Goal: Task Accomplishment & Management: Complete application form

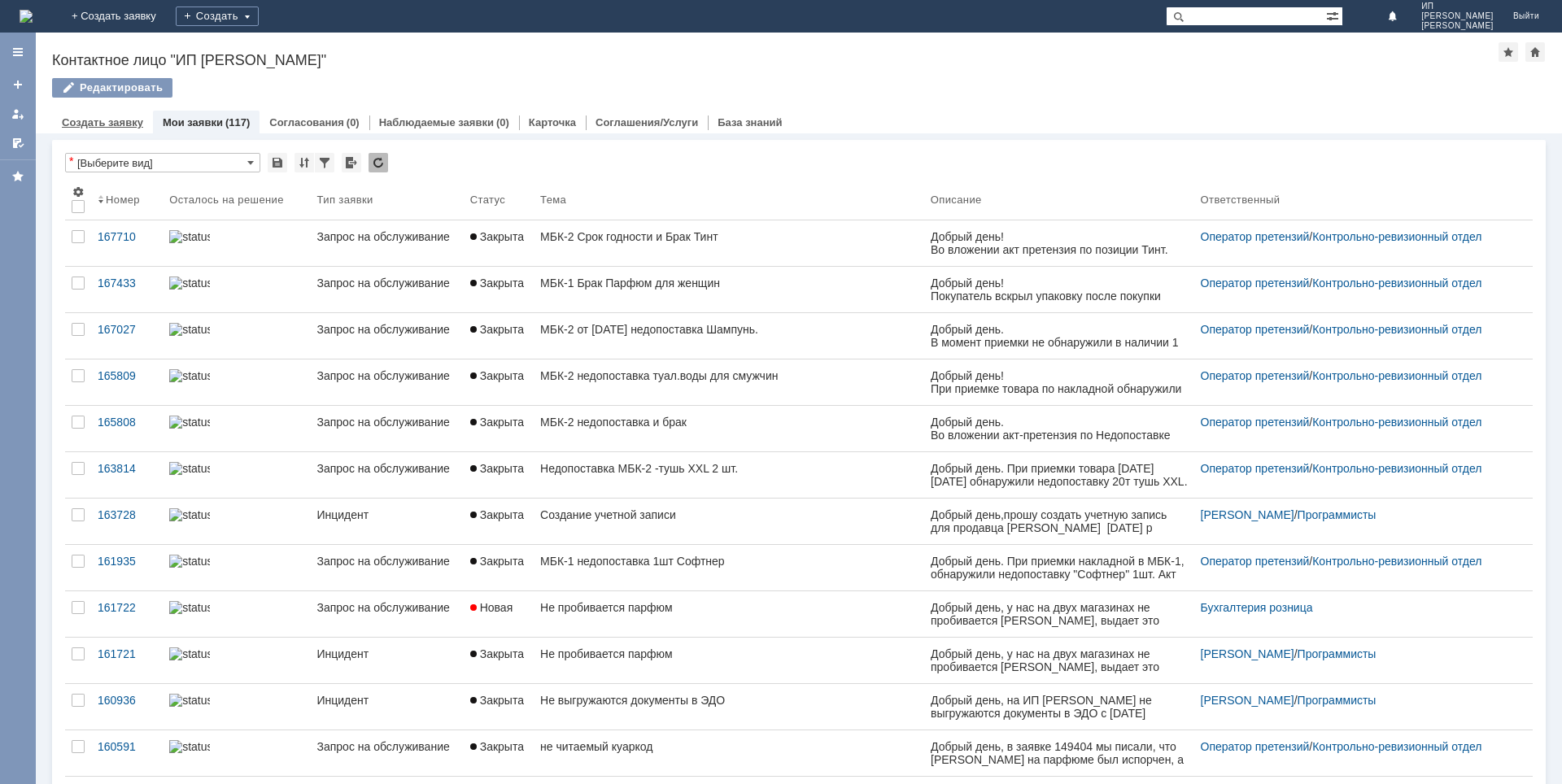
click at [104, 123] on link "Создать заявку" at bounding box center [102, 122] width 82 height 12
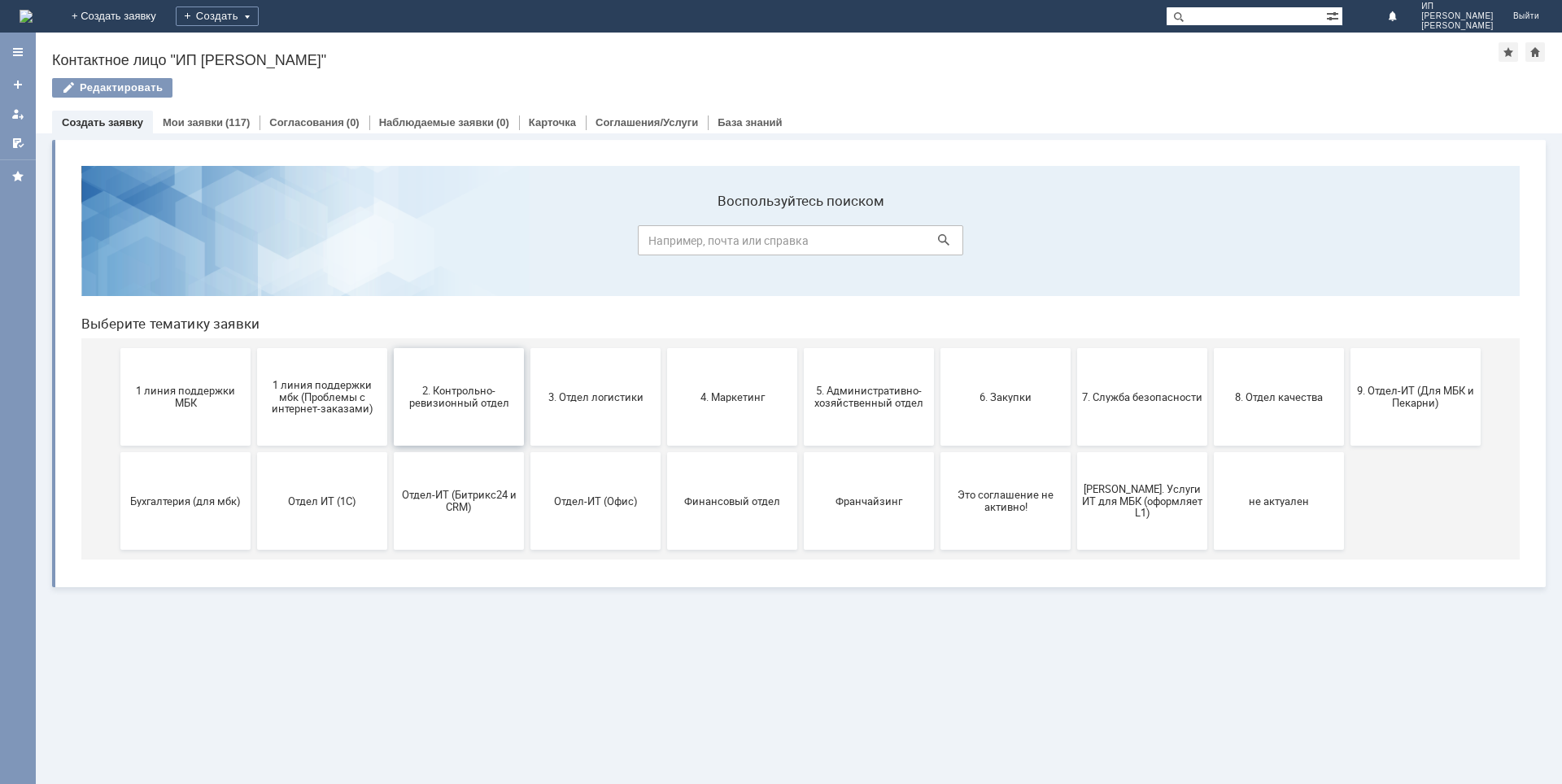
click at [460, 399] on span "2. Контрольно-ревизионный отдел" at bounding box center [459, 396] width 121 height 24
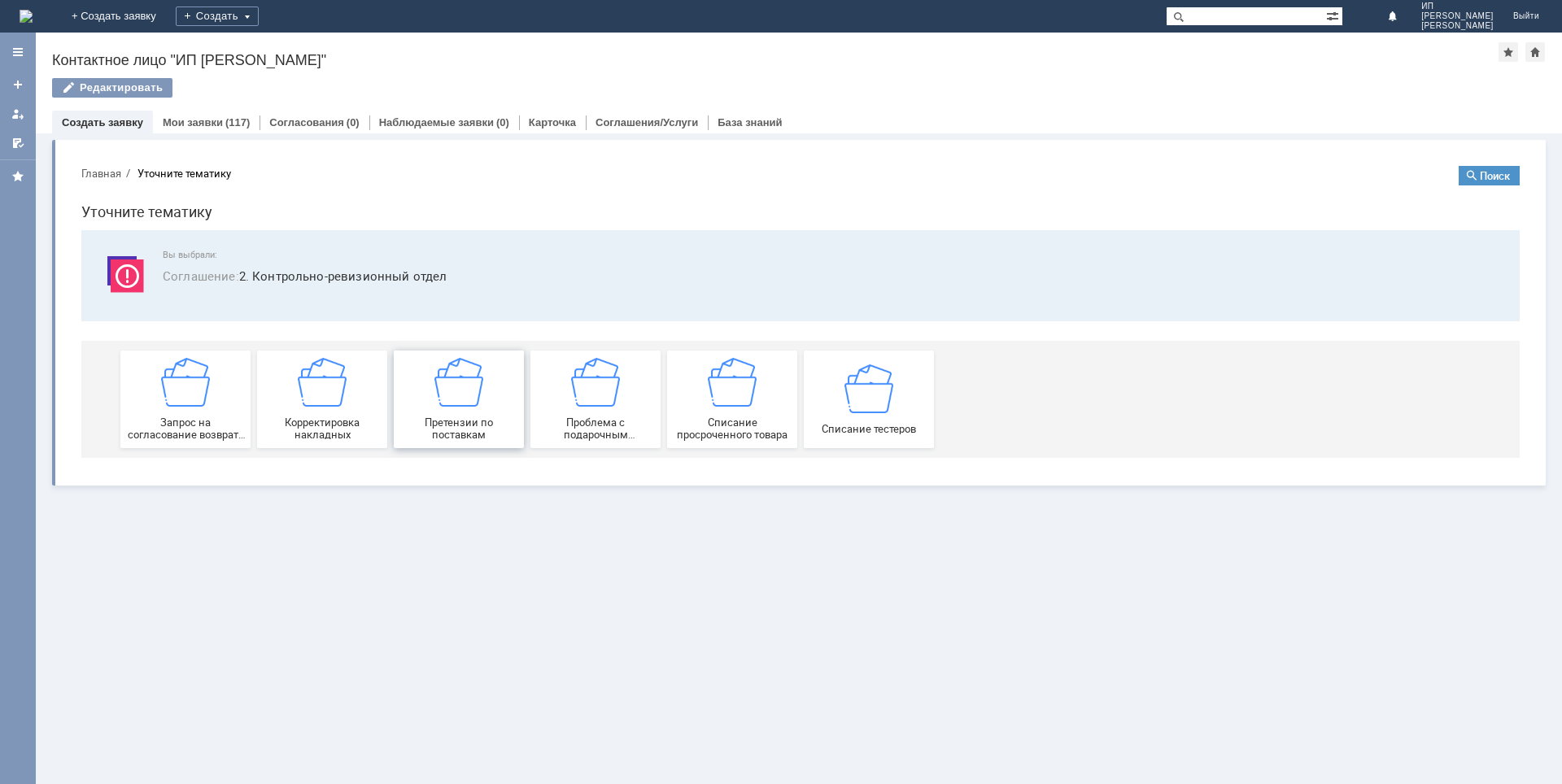
click at [445, 394] on img at bounding box center [459, 382] width 49 height 49
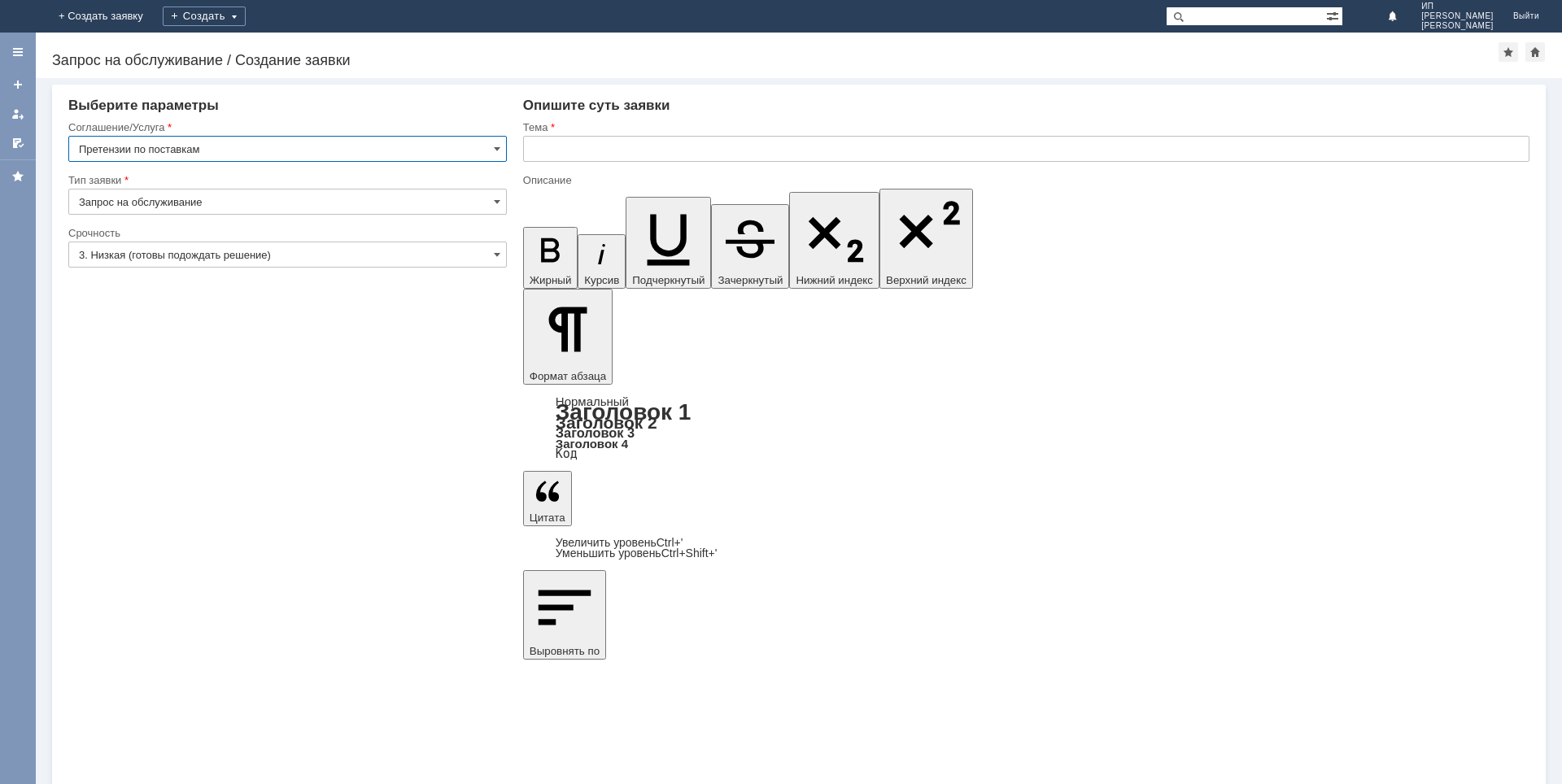
click at [563, 146] on input "text" at bounding box center [1026, 148] width 1007 height 26
type input "МБК-2 Брак Изабеллы"
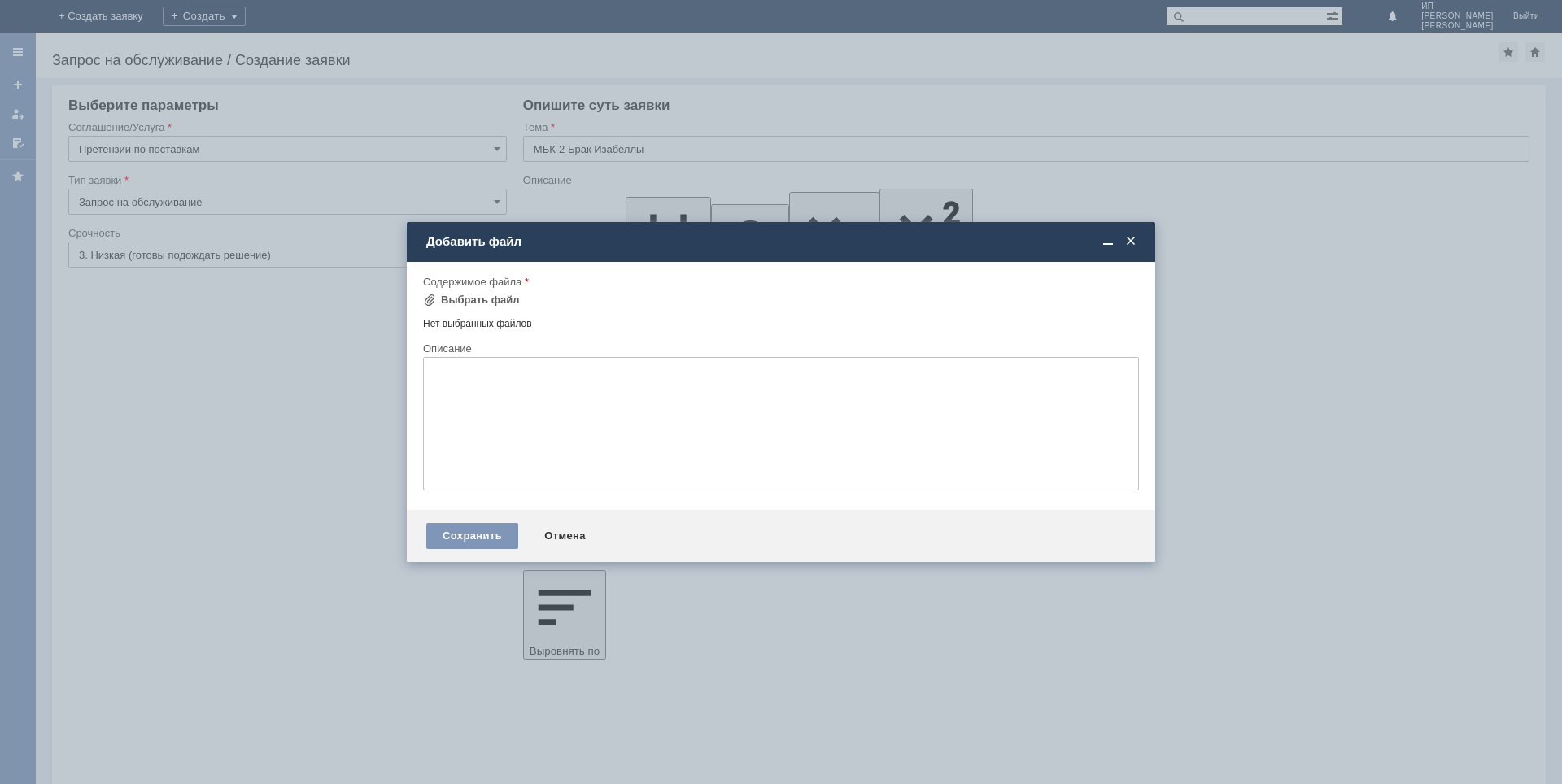
click at [455, 322] on div "Нет выбранных файлов" at bounding box center [781, 320] width 716 height 18
click at [460, 300] on div "Выбрать файл" at bounding box center [480, 300] width 79 height 13
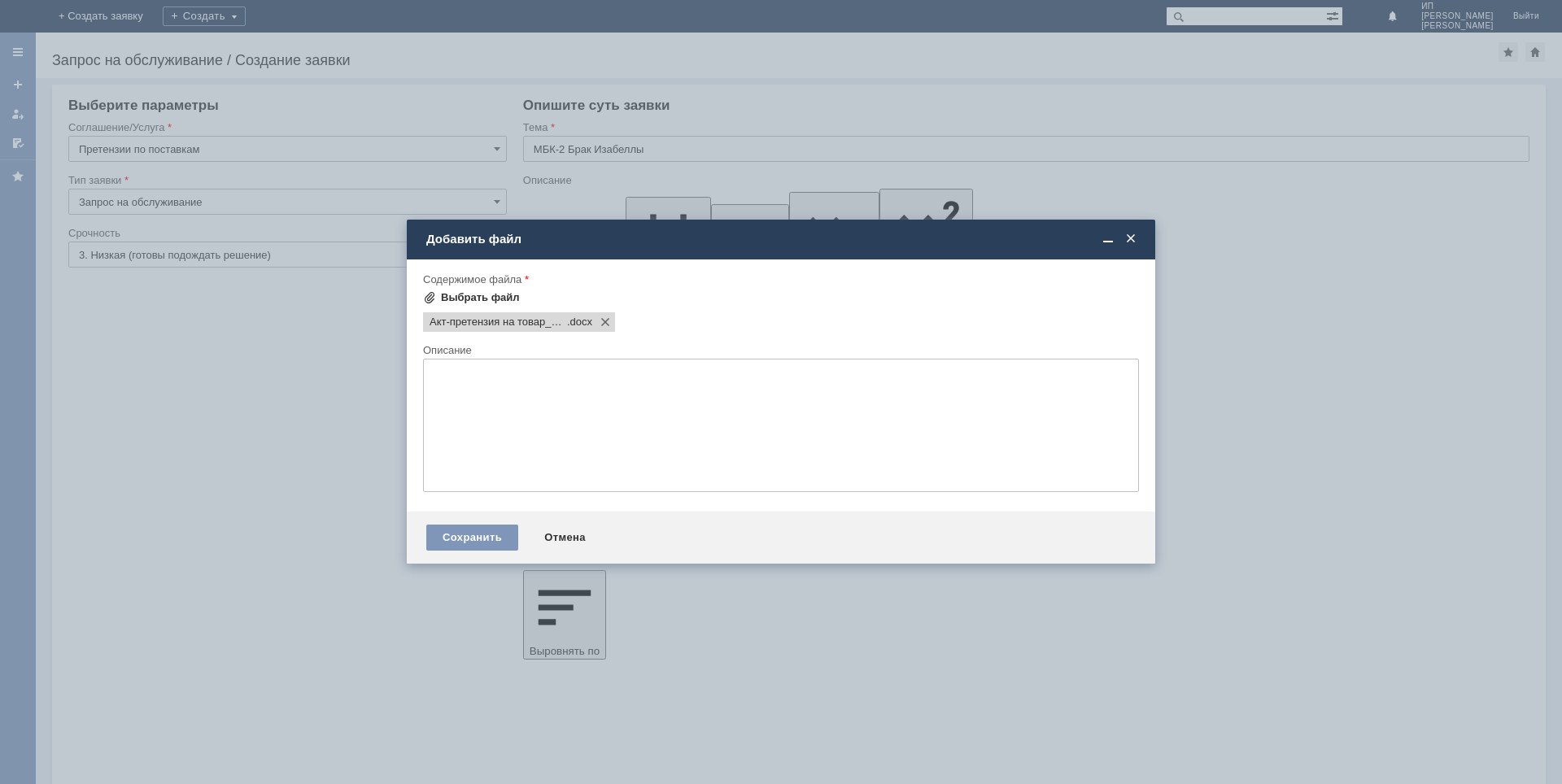
click at [463, 292] on div "Выбрать файл" at bounding box center [480, 298] width 79 height 13
click at [472, 528] on div "Сохранить" at bounding box center [472, 537] width 92 height 26
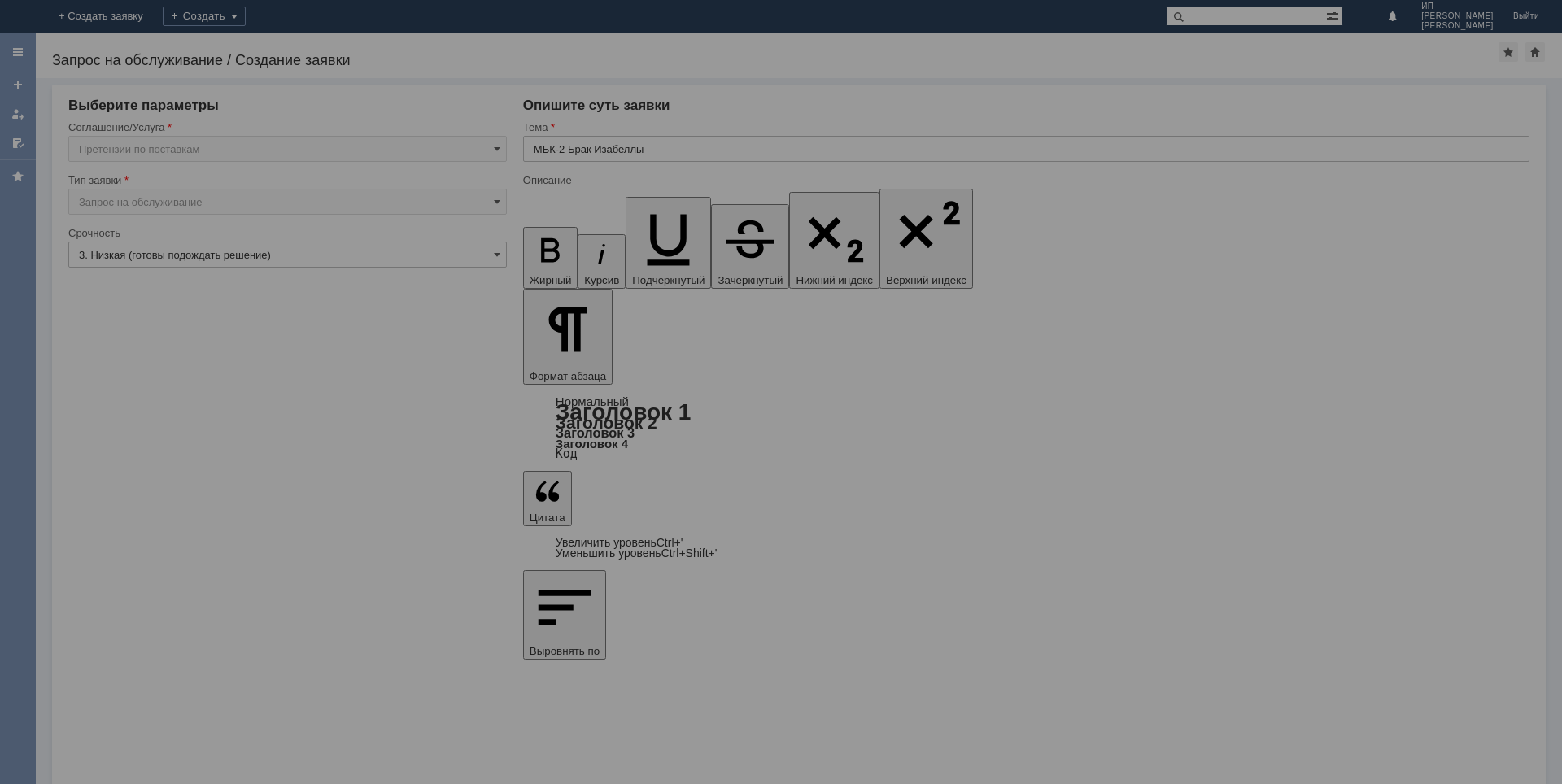
click at [93, 465] on div at bounding box center [781, 392] width 1562 height 784
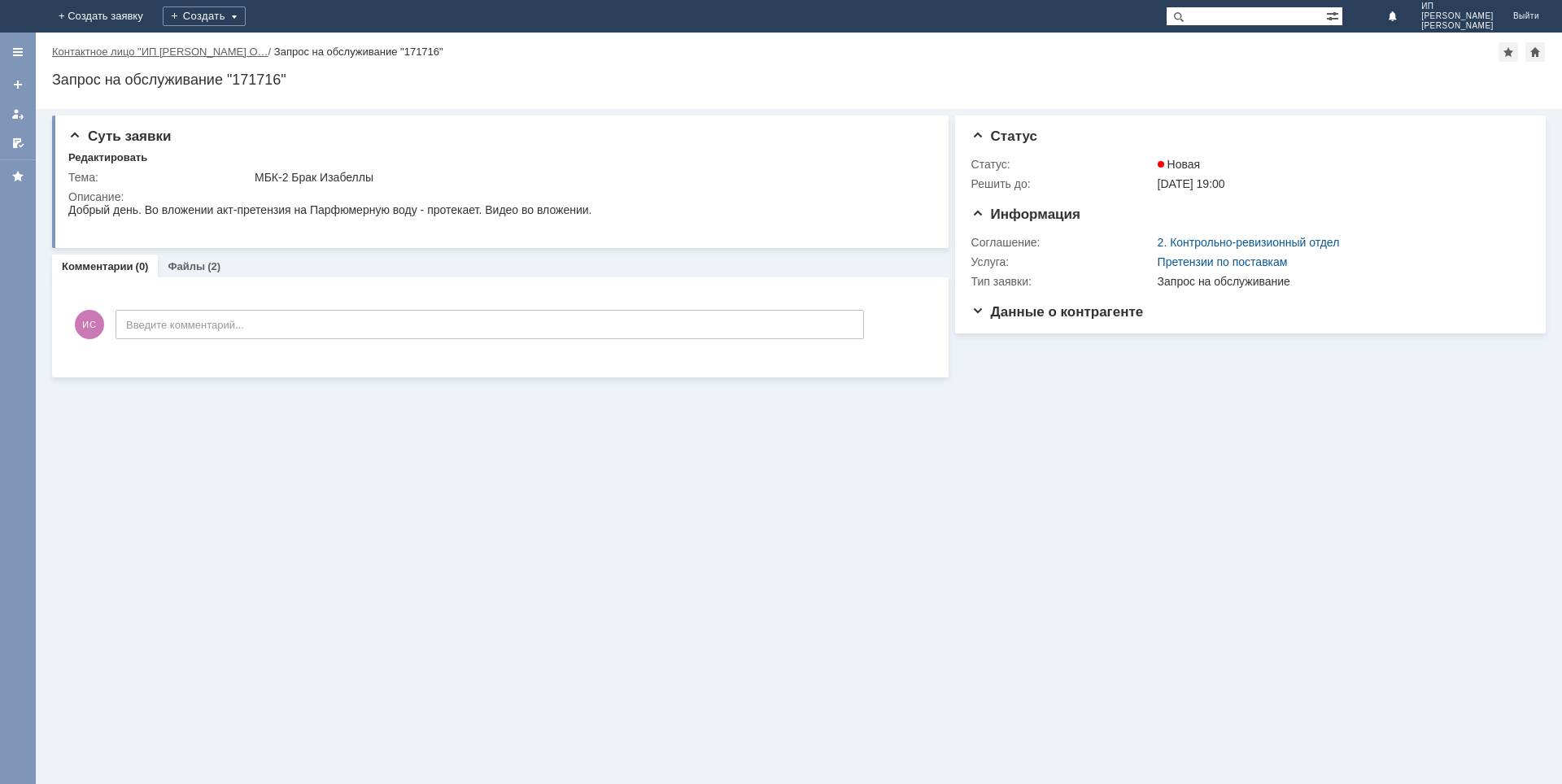
click at [150, 50] on link "Контактное лицо "ИП Савченко О…" at bounding box center [161, 52] width 216 height 12
click at [150, 50] on div "Назад | Контактное лицо "ИП Савченко О… / Запрос на обслуживание "171716" Запро…" at bounding box center [798, 408] width 1526 height 752
